Goal: Task Accomplishment & Management: Manage account settings

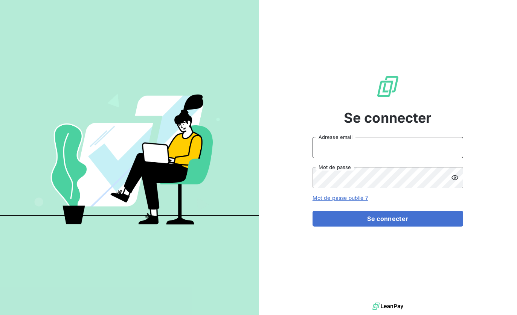
click at [385, 153] on input "Adresse email" at bounding box center [388, 147] width 151 height 21
type input "[PERSON_NAME][EMAIL_ADDRESS][PERSON_NAME][DOMAIN_NAME]"
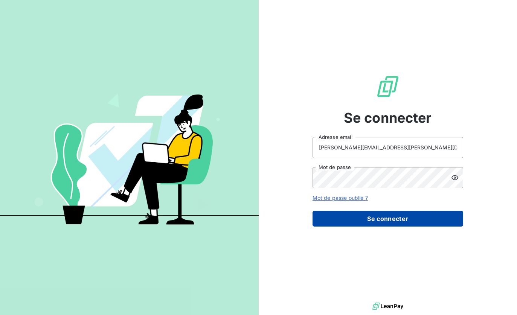
click at [387, 223] on button "Se connecter" at bounding box center [388, 219] width 151 height 16
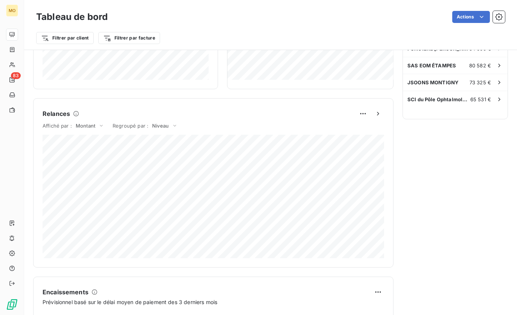
scroll to position [419, 0]
